Goal: Register for event/course

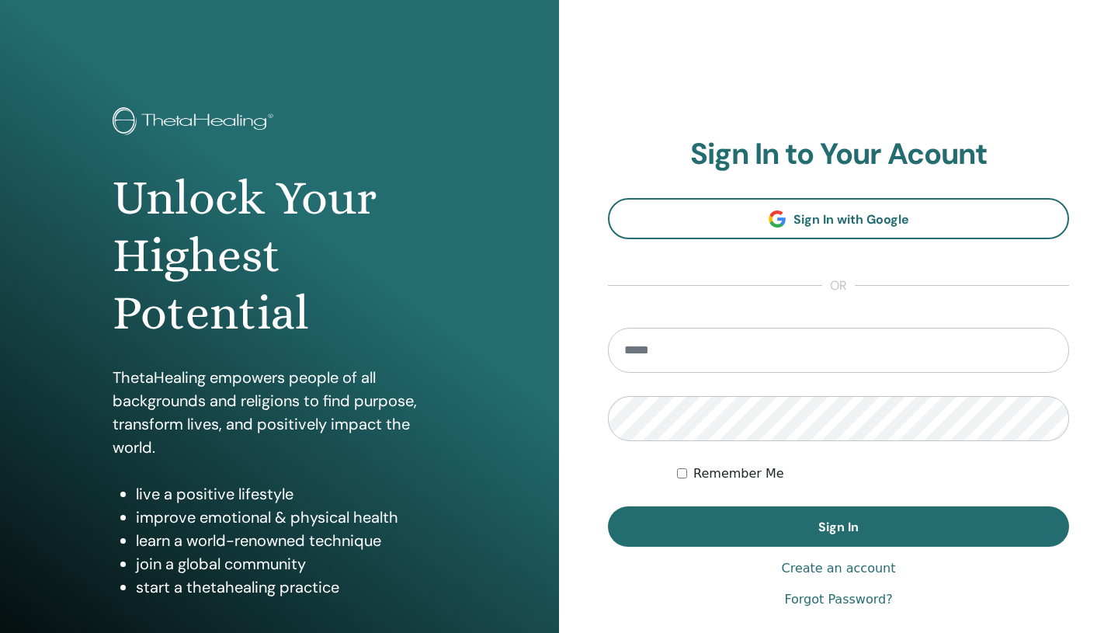
click at [725, 355] on input "email" at bounding box center [838, 350] width 461 height 45
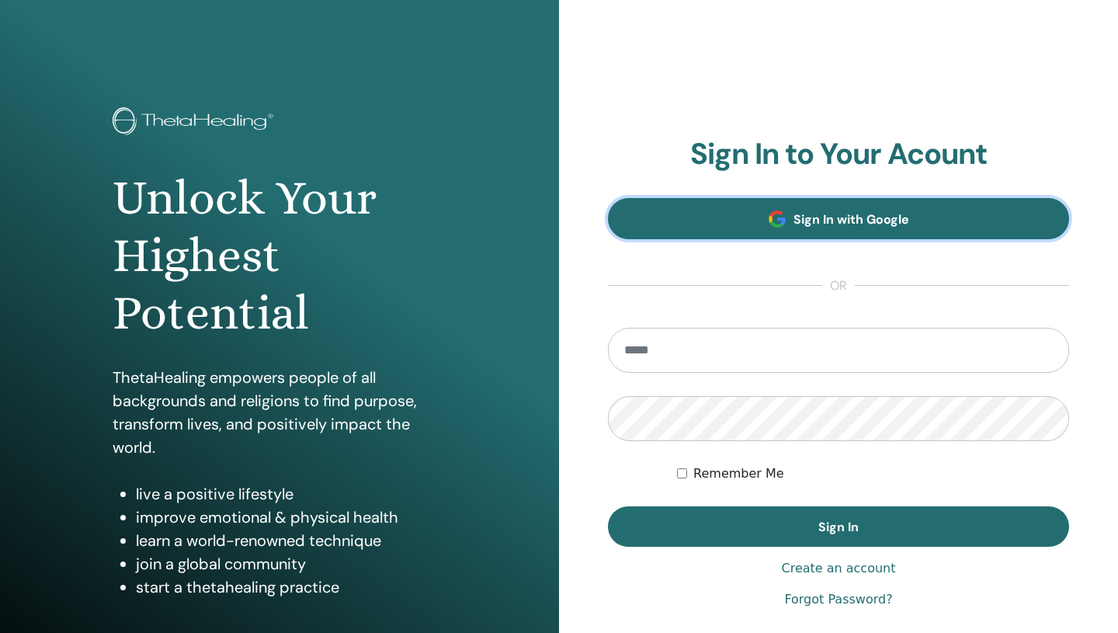
click at [747, 218] on link "Sign In with Google" at bounding box center [838, 218] width 461 height 41
click at [793, 217] on span "Sign In with Google" at bounding box center [851, 219] width 116 height 16
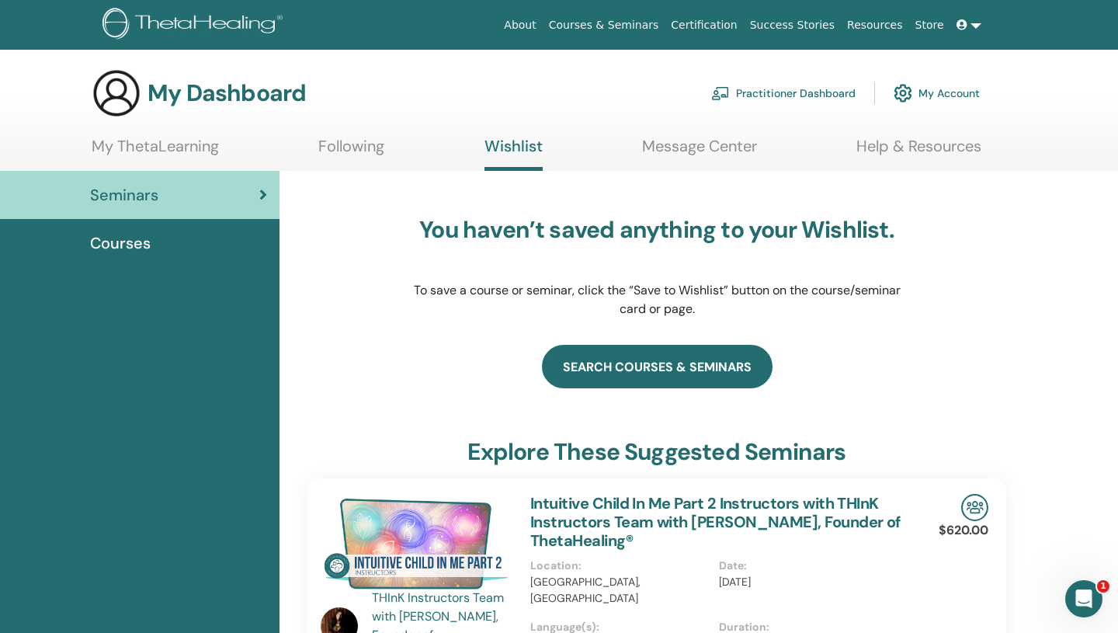
click at [611, 379] on link "search courses & seminars" at bounding box center [657, 366] width 231 height 43
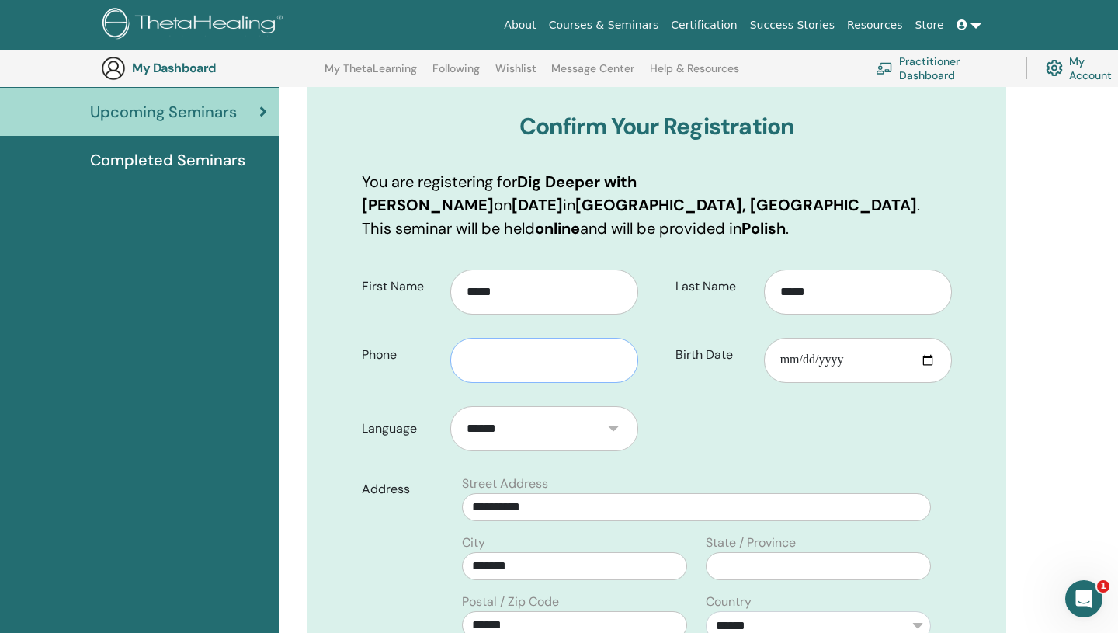
click at [535, 359] on input "text" at bounding box center [544, 360] width 188 height 45
type input "**********"
click at [797, 357] on input "Birth Date" at bounding box center [858, 360] width 188 height 45
type input "**********"
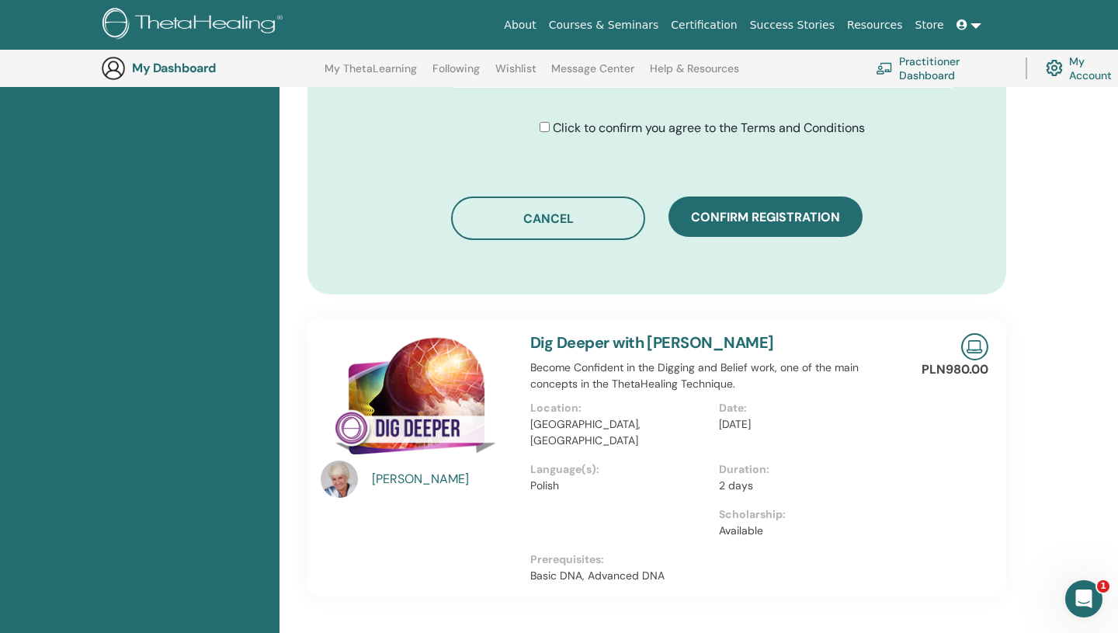
scroll to position [944, 0]
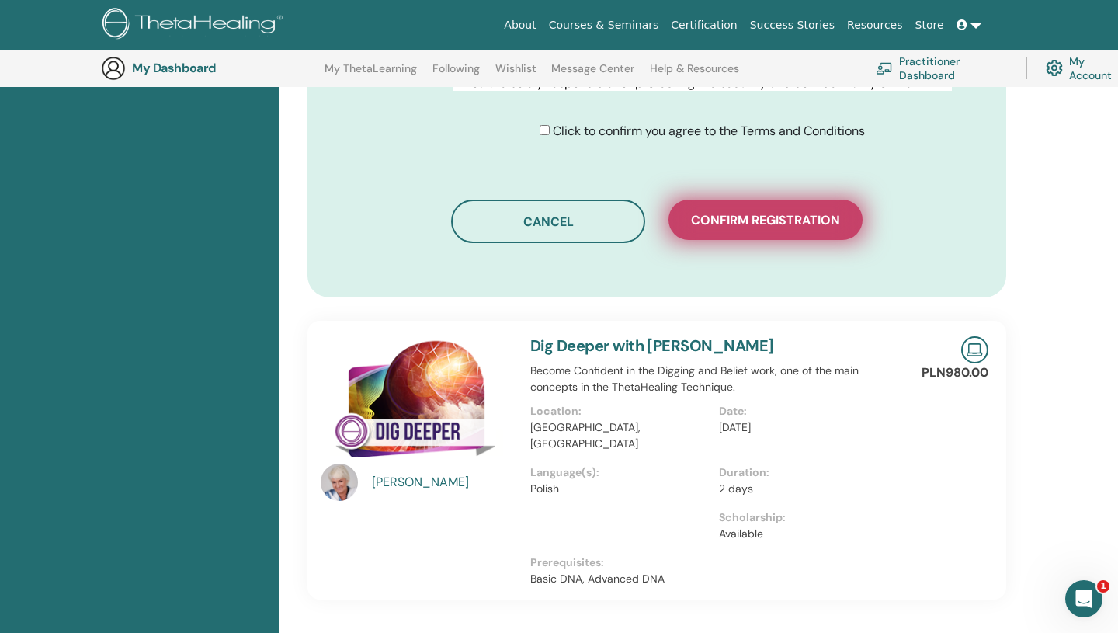
click at [752, 217] on span "Confirm registration" at bounding box center [765, 220] width 149 height 16
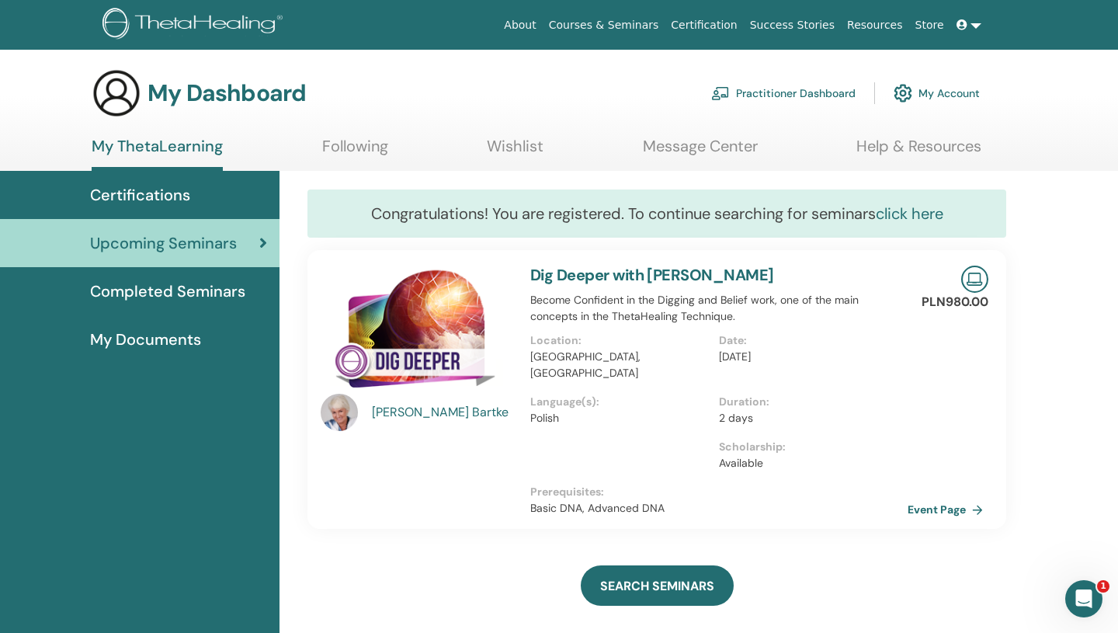
click at [908, 217] on link "click here" at bounding box center [910, 213] width 68 height 20
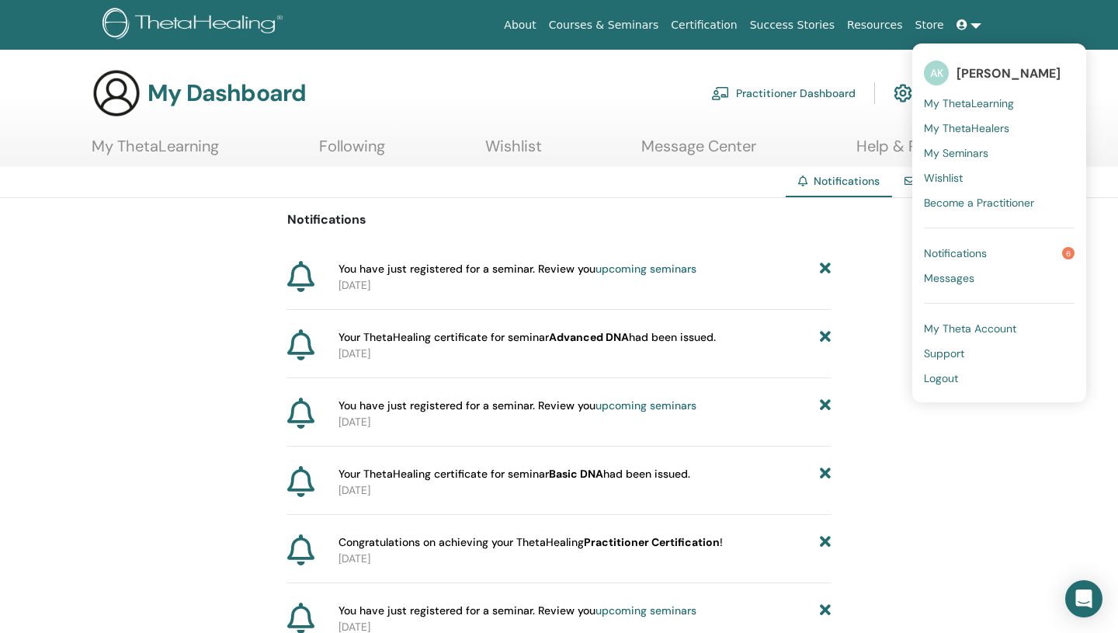
click at [979, 203] on span "Become a Practitioner" at bounding box center [979, 203] width 110 height 14
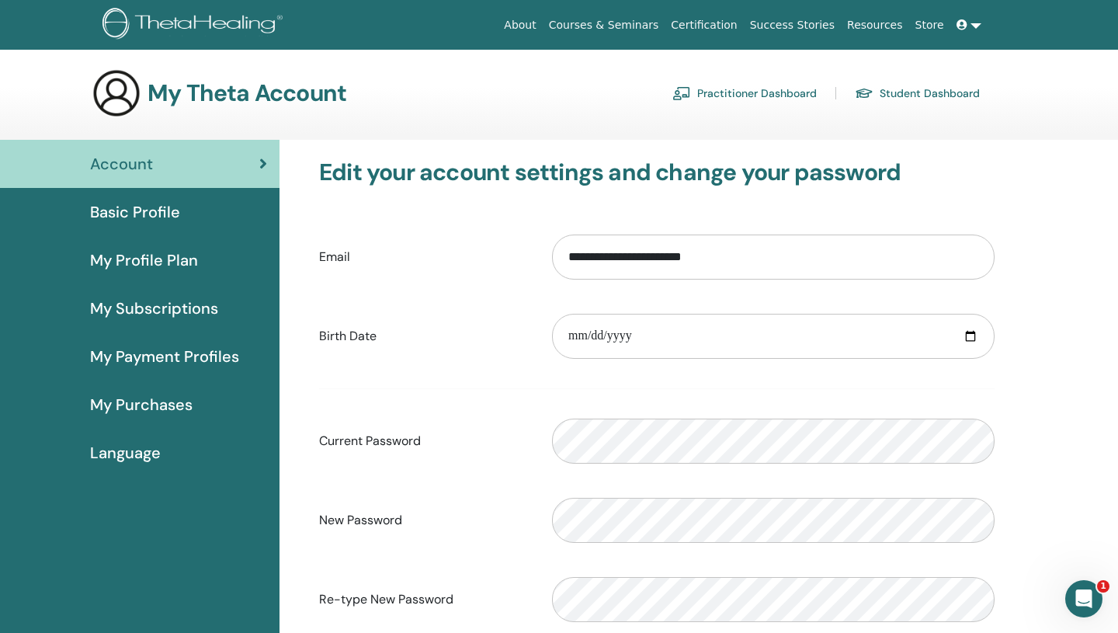
click at [131, 258] on span "My Profile Plan" at bounding box center [144, 259] width 108 height 23
